Goal: Check status: Check status

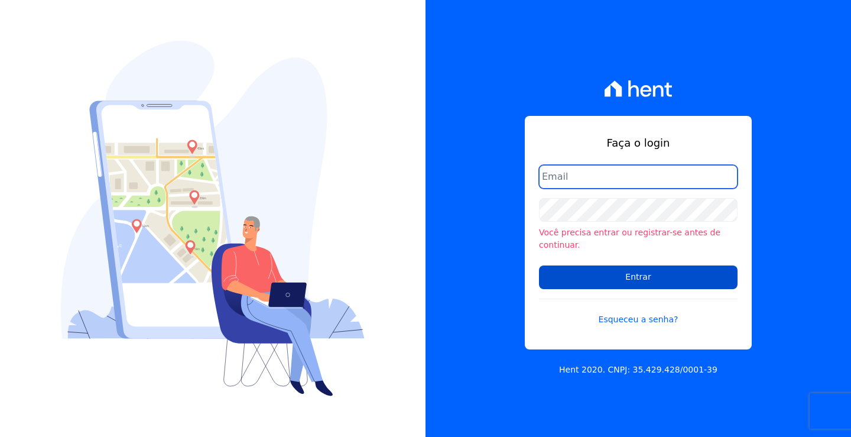
type input "loyane@jcrcob.com.br"
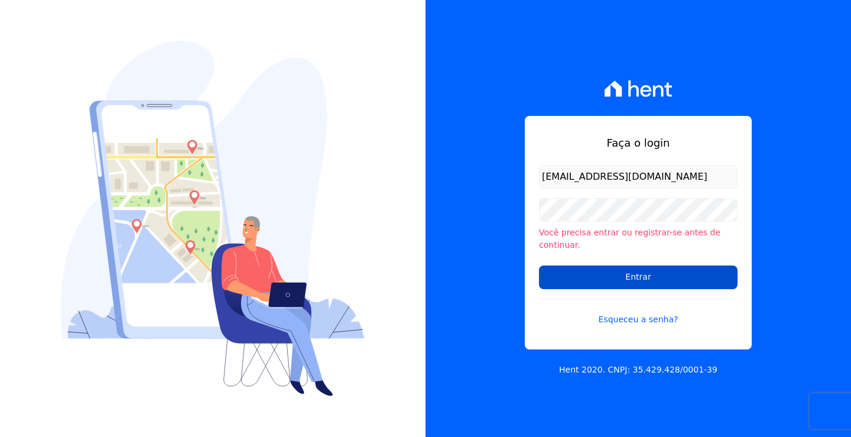
click at [643, 272] on input "Entrar" at bounding box center [638, 277] width 199 height 24
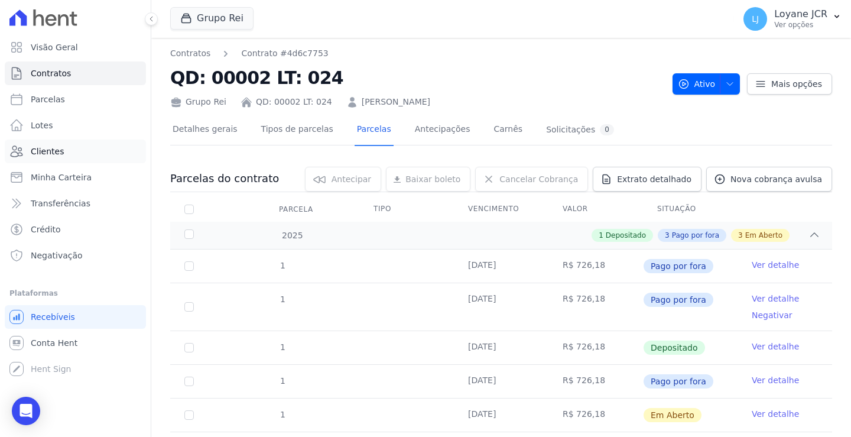
click at [54, 146] on span "Clientes" at bounding box center [47, 151] width 33 height 12
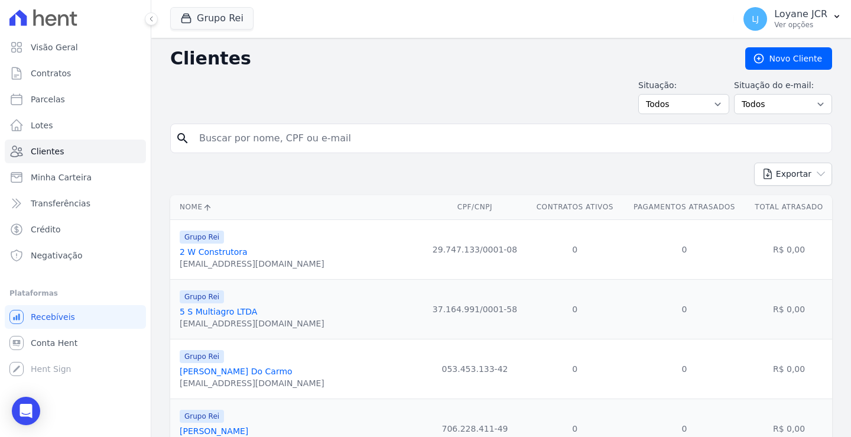
click at [244, 137] on input "search" at bounding box center [509, 138] width 635 height 24
paste input "17401"
drag, startPoint x: 235, startPoint y: 131, endPoint x: 171, endPoint y: 146, distance: 66.1
click at [171, 146] on div "search 17401" at bounding box center [501, 138] width 662 height 30
paste input "SINVAL [PERSON_NAME]"
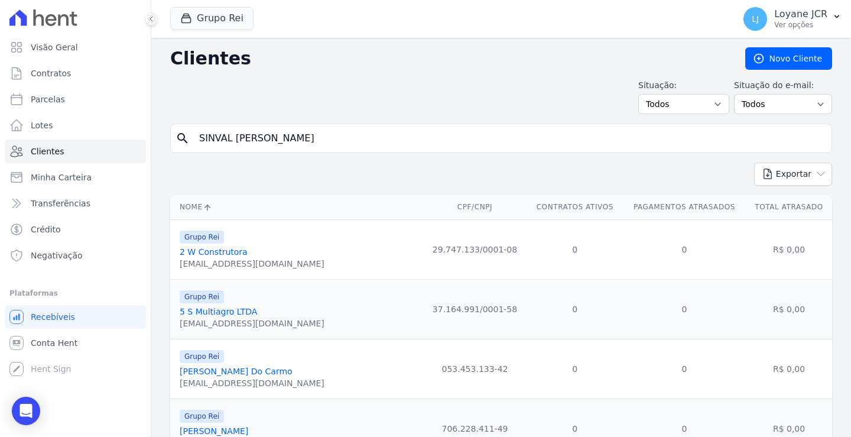
type input "SINVAL [PERSON_NAME]"
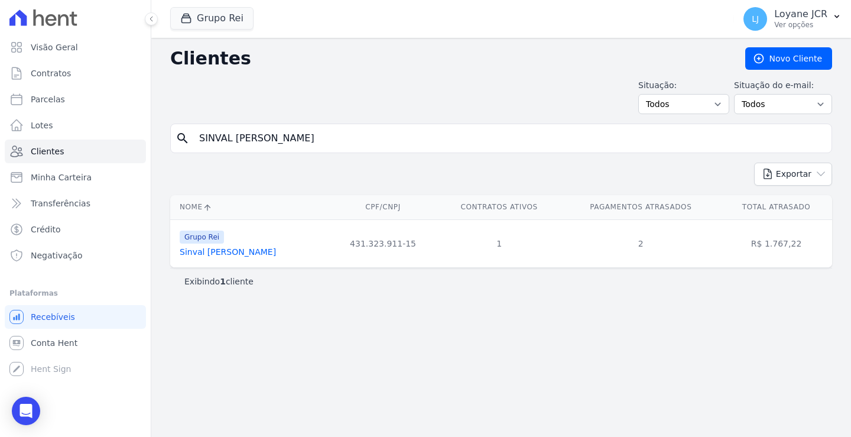
click at [247, 252] on link "Sinval [PERSON_NAME]" at bounding box center [228, 251] width 96 height 9
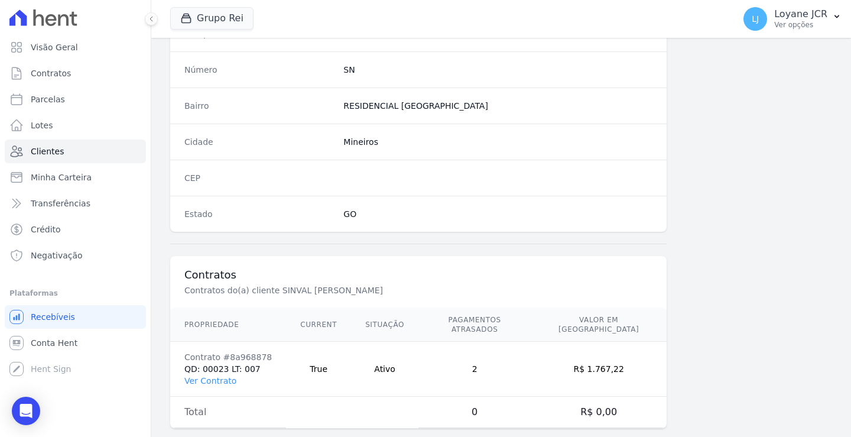
scroll to position [669, 0]
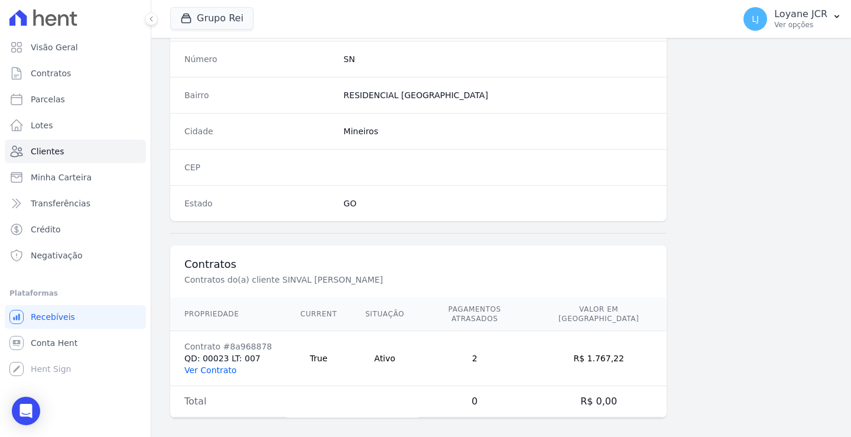
click at [212, 365] on link "Ver Contrato" at bounding box center [210, 369] width 52 height 9
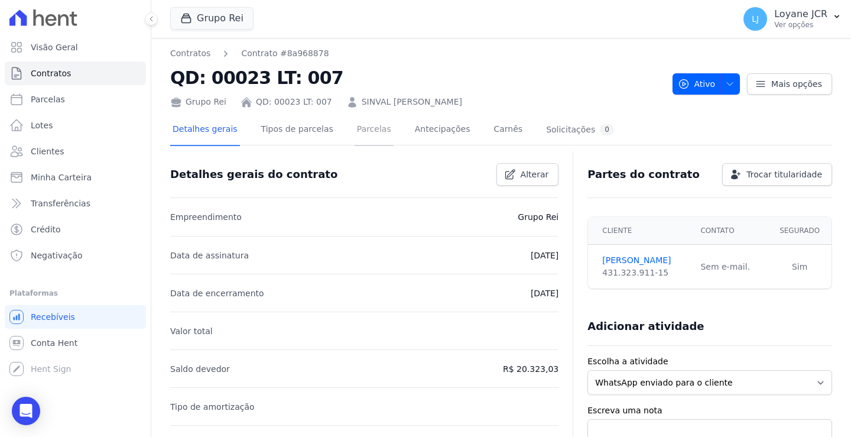
click at [355, 128] on link "Parcelas" at bounding box center [374, 130] width 39 height 31
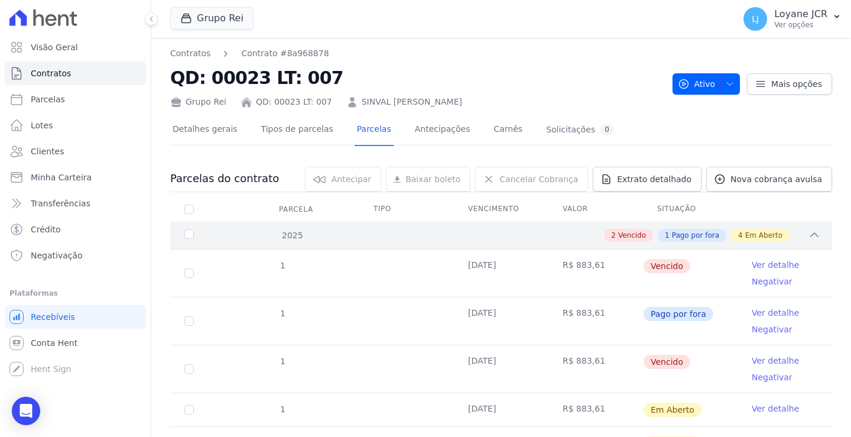
click at [808, 233] on icon at bounding box center [814, 235] width 12 height 12
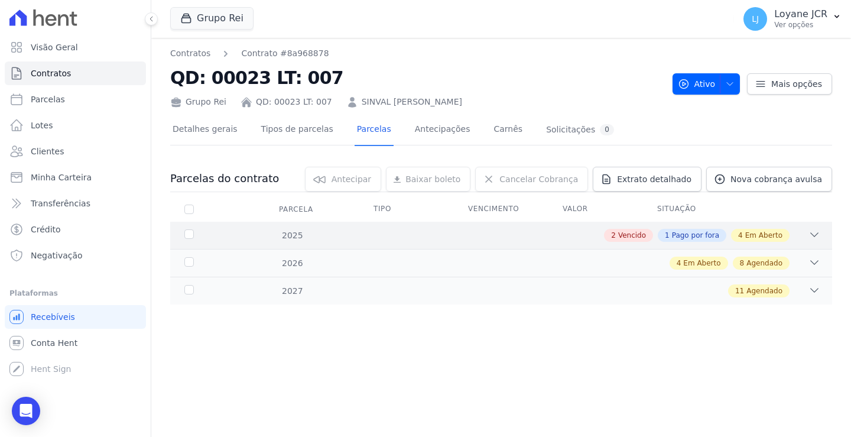
click at [189, 233] on div "2025" at bounding box center [210, 235] width 57 height 12
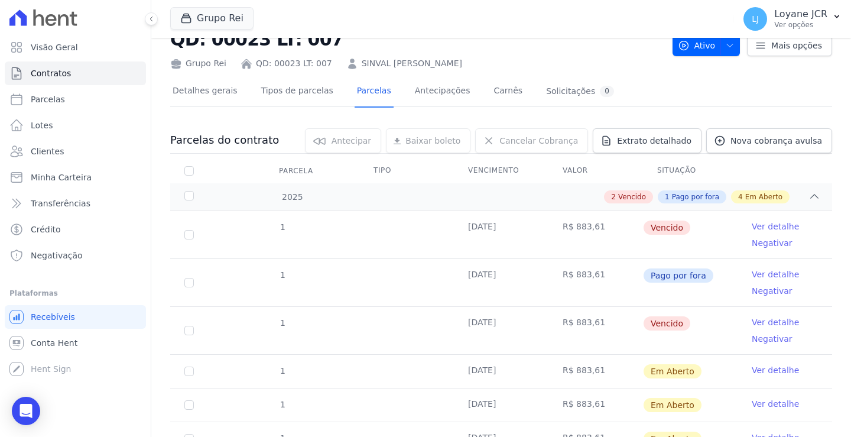
scroll to position [59, 0]
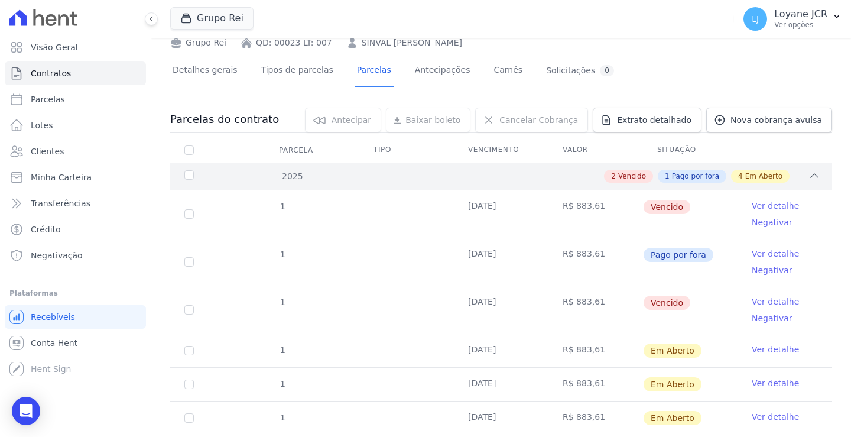
click at [751, 177] on span "Em Aberto" at bounding box center [763, 176] width 37 height 11
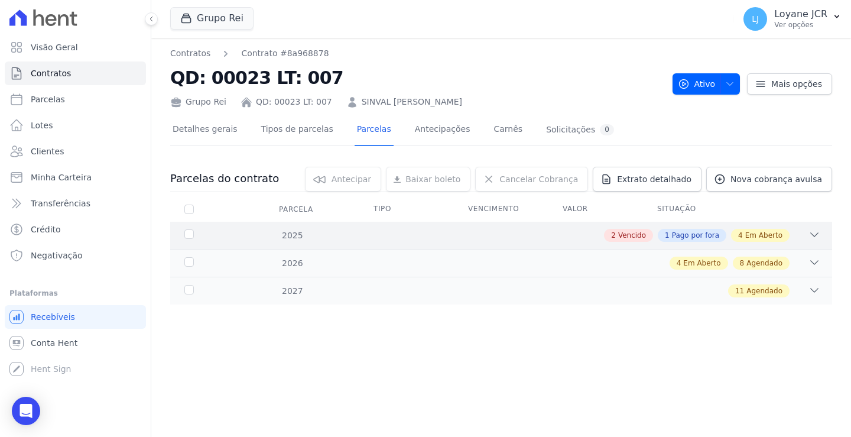
scroll to position [0, 0]
click at [811, 233] on icon at bounding box center [814, 235] width 12 height 12
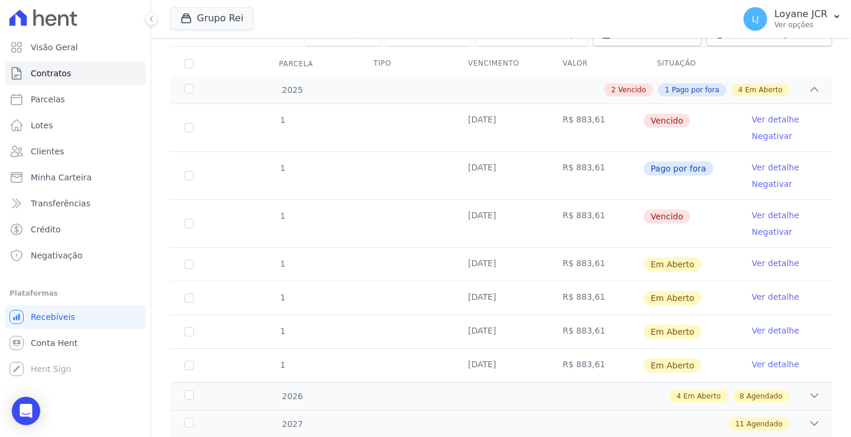
scroll to position [122, 0]
